Goal: Check status

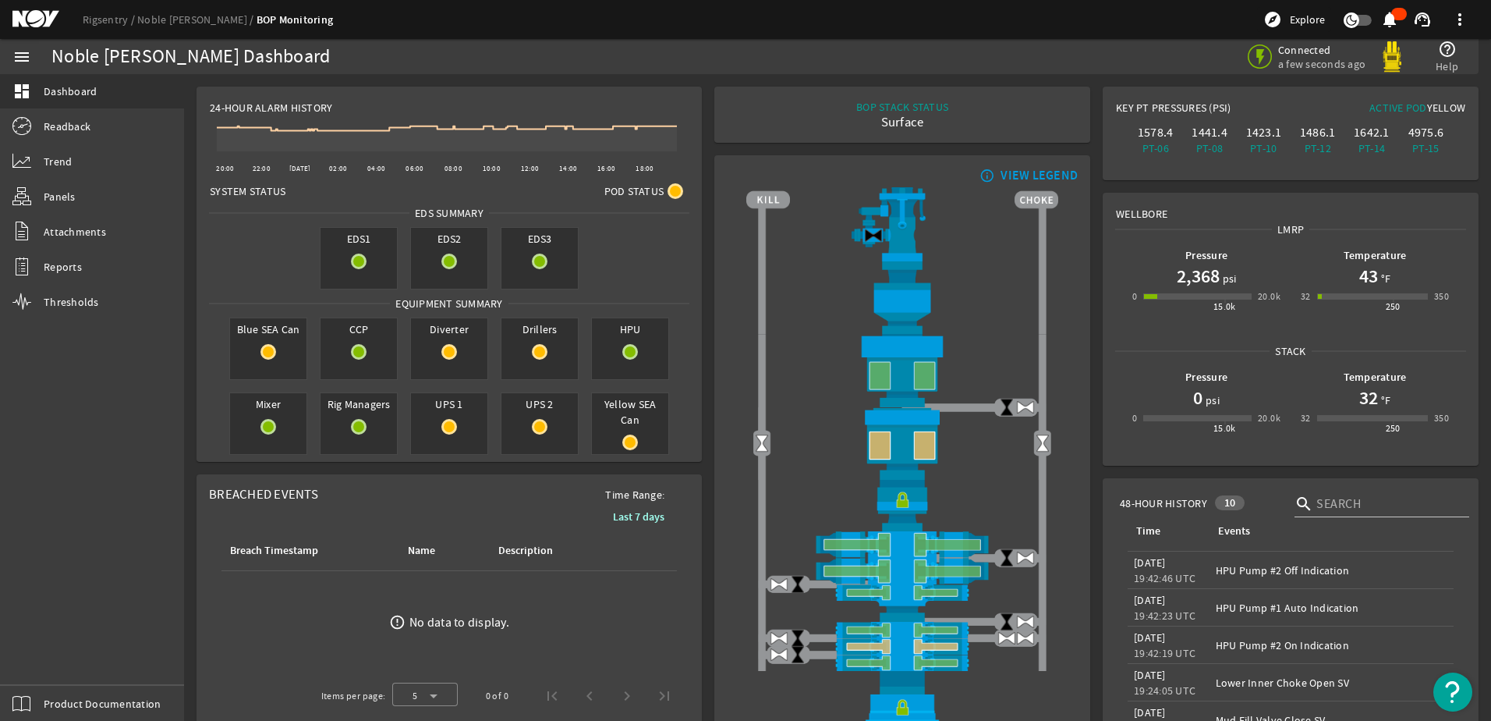
click at [32, 15] on mat-icon at bounding box center [47, 19] width 70 height 19
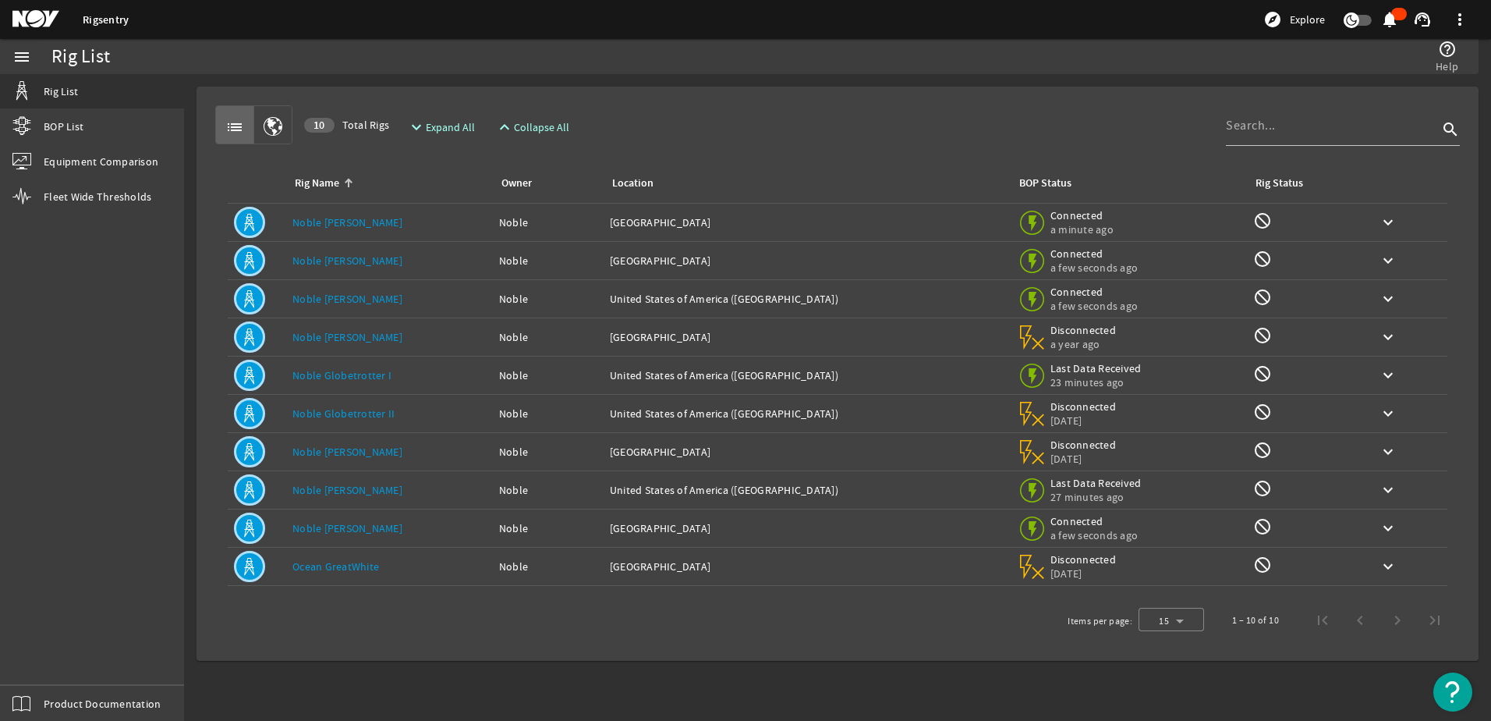
click at [323, 530] on link "Noble [PERSON_NAME]" at bounding box center [348, 528] width 110 height 14
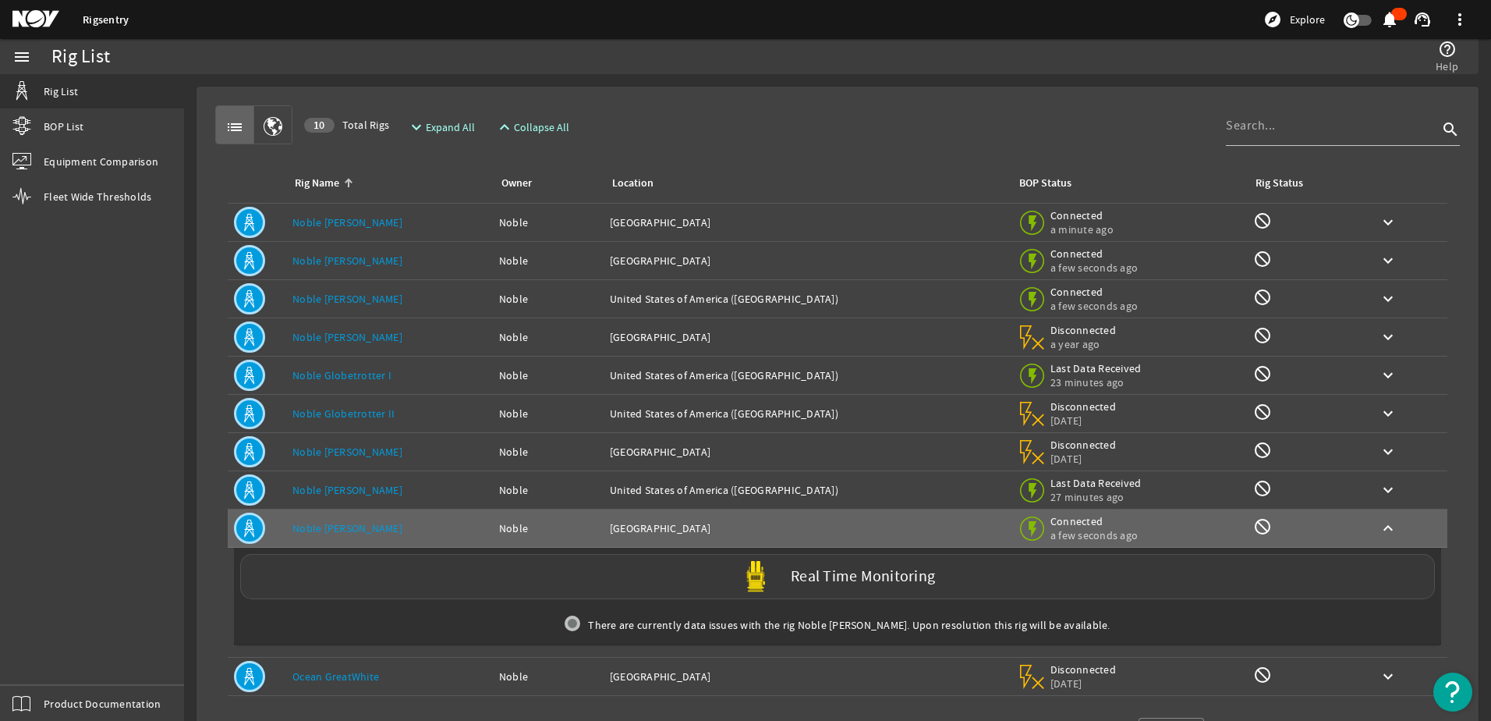
click at [919, 596] on div "Real Time Monitoring" at bounding box center [837, 576] width 1195 height 45
